Goal: Entertainment & Leisure: Browse casually

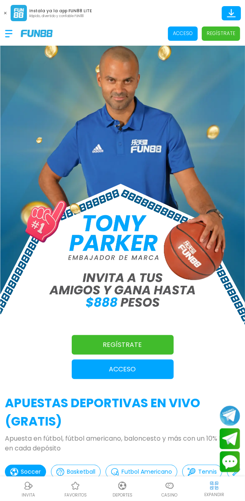
click at [148, 372] on p "Acceso" at bounding box center [123, 369] width 102 height 10
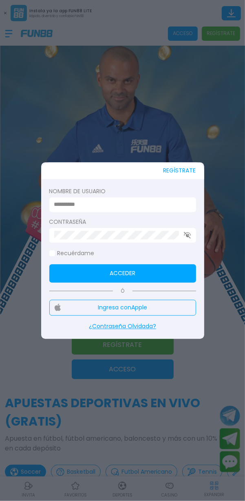
click at [70, 207] on input at bounding box center [120, 205] width 132 height 9
type input "********"
click button "Acceder" at bounding box center [122, 273] width 147 height 18
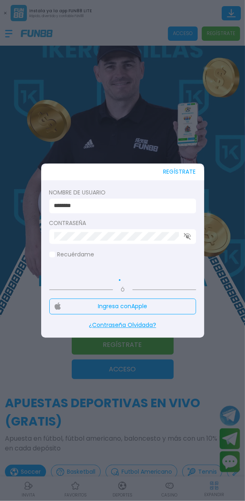
click at [74, 205] on input "********" at bounding box center [120, 206] width 132 height 9
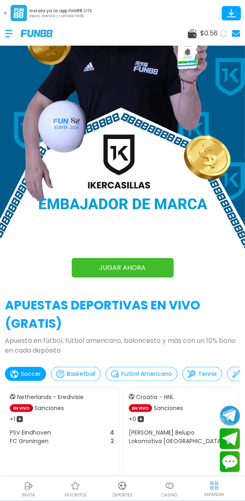
scroll to position [77, 0]
click at [169, 495] on p "Casino" at bounding box center [169, 495] width 16 height 6
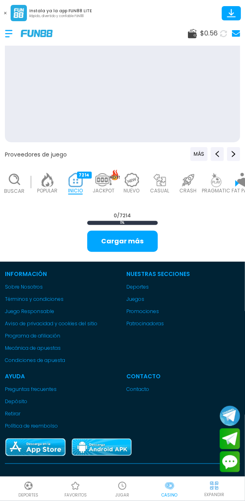
scroll to position [0, 20]
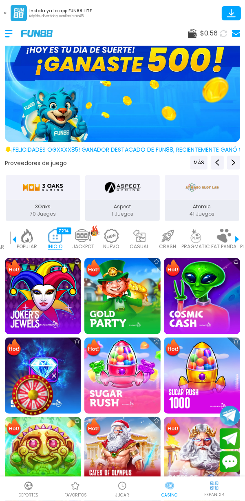
click at [201, 34] on span "$ 0.56" at bounding box center [209, 34] width 18 height 10
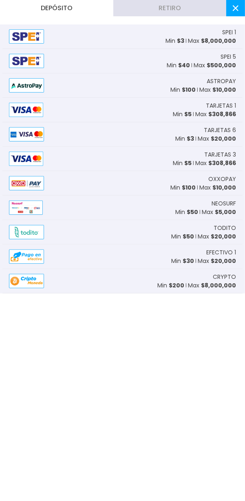
click at [194, 40] on p "Max $ 8,000,000" at bounding box center [212, 41] width 48 height 9
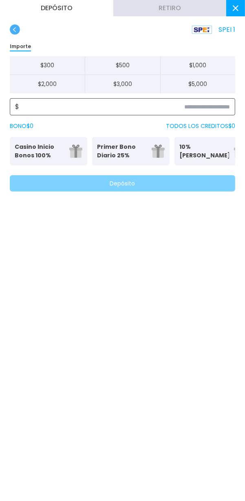
click at [115, 108] on input at bounding box center [124, 107] width 211 height 10
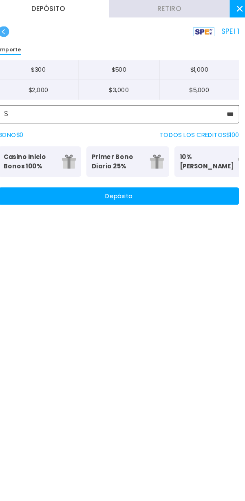
type input "***"
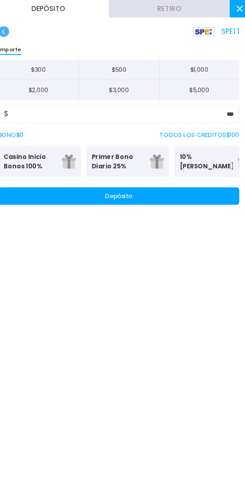
click at [192, 186] on button "Depósito" at bounding box center [122, 183] width 225 height 16
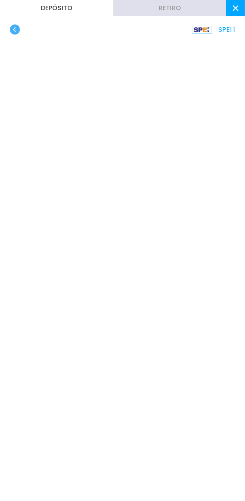
click at [235, 15] on button at bounding box center [235, 8] width 19 height 16
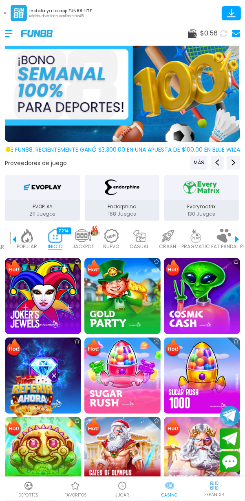
click at [224, 35] on icon at bounding box center [223, 33] width 8 height 8
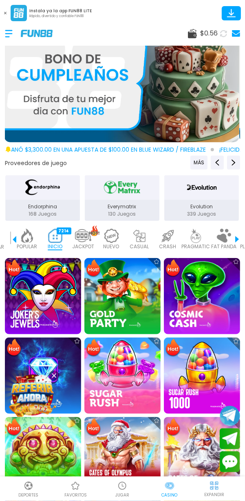
click at [190, 39] on div "$ 0.56" at bounding box center [122, 33] width 245 height 24
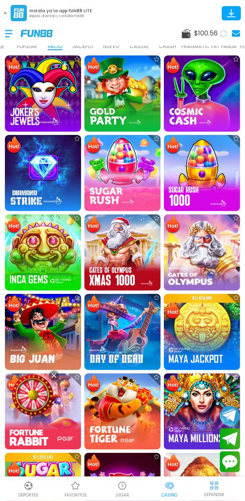
scroll to position [204, 0]
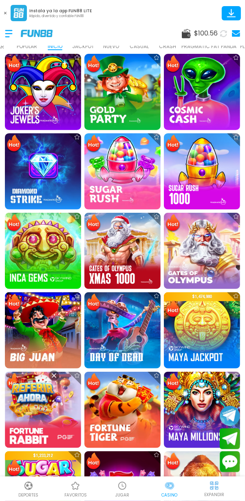
click at [130, 92] on img at bounding box center [122, 92] width 76 height 76
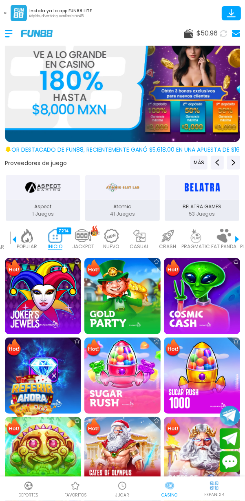
click at [38, 243] on div "POPULAR 40" at bounding box center [27, 239] width 24 height 28
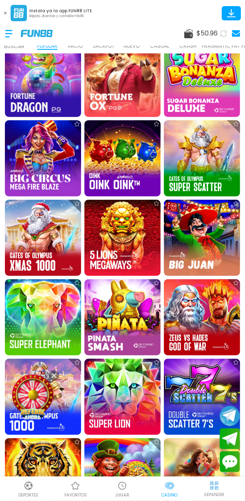
scroll to position [619, 0]
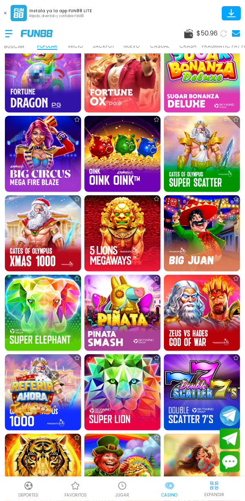
click at [215, 242] on img at bounding box center [202, 233] width 76 height 76
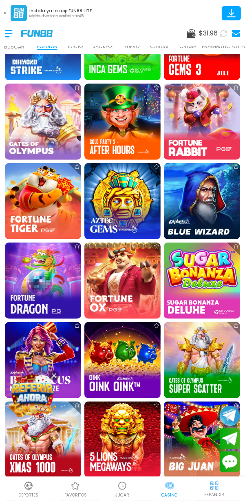
scroll to position [444, 0]
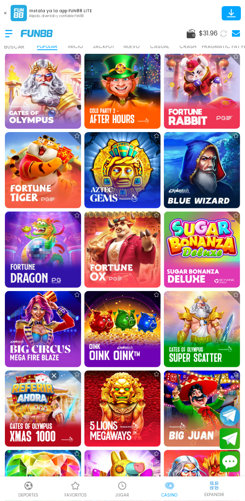
click at [124, 249] on img at bounding box center [122, 250] width 76 height 76
